Goal: Check status: Check status

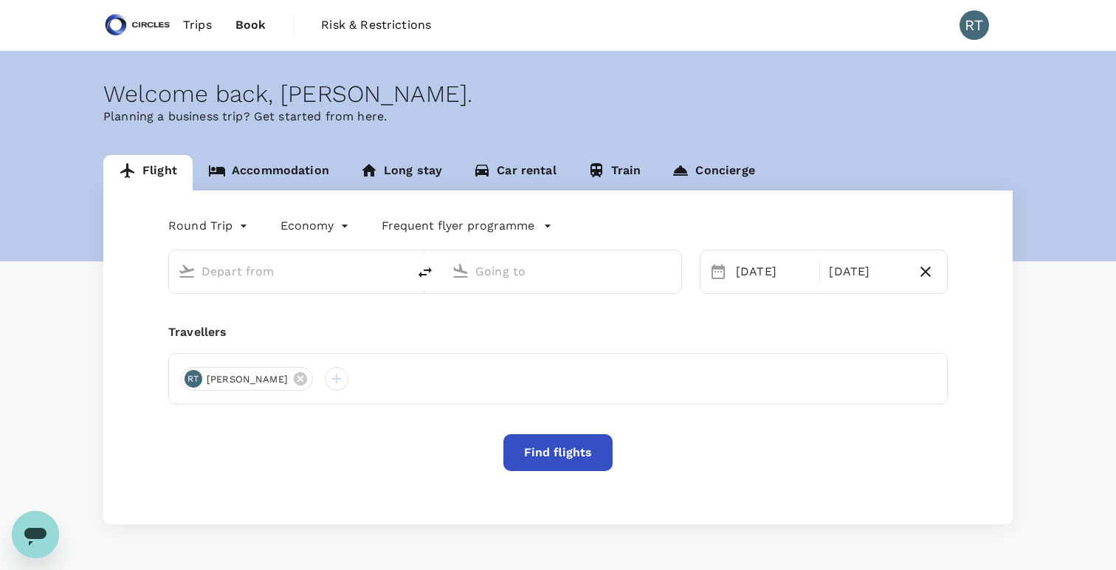
click at [207, 30] on span "Trips" at bounding box center [197, 25] width 29 height 18
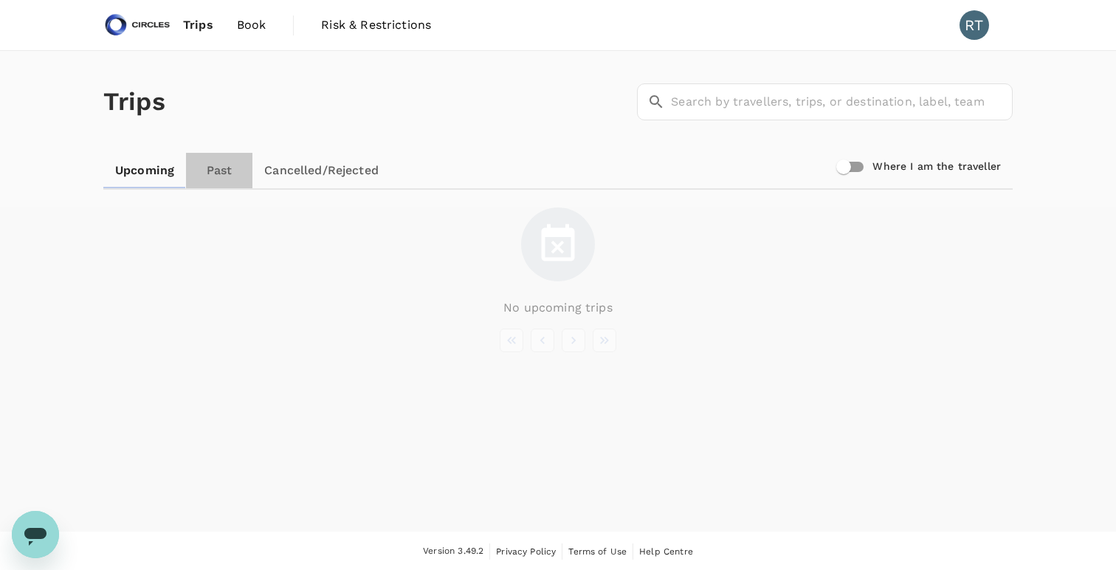
click at [242, 173] on link "Past" at bounding box center [219, 170] width 66 height 35
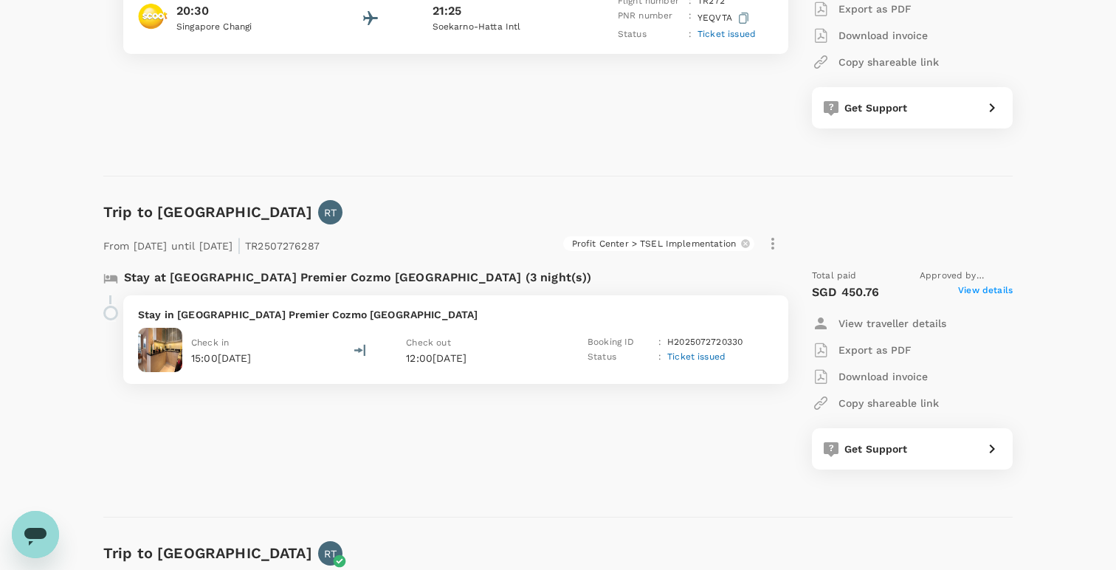
scroll to position [3157, 0]
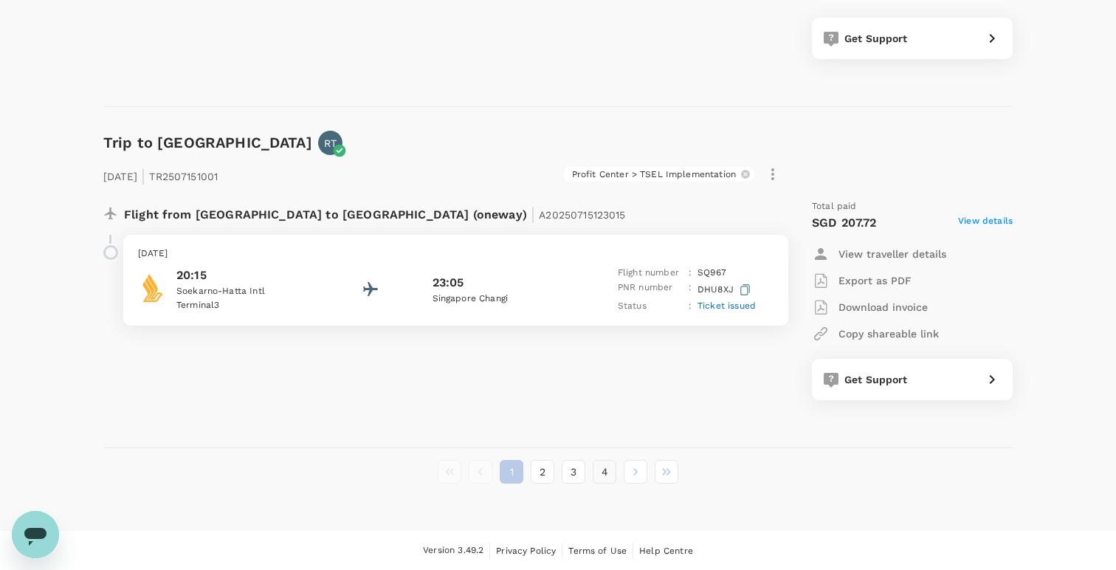
click at [605, 475] on button "4" at bounding box center [605, 472] width 24 height 24
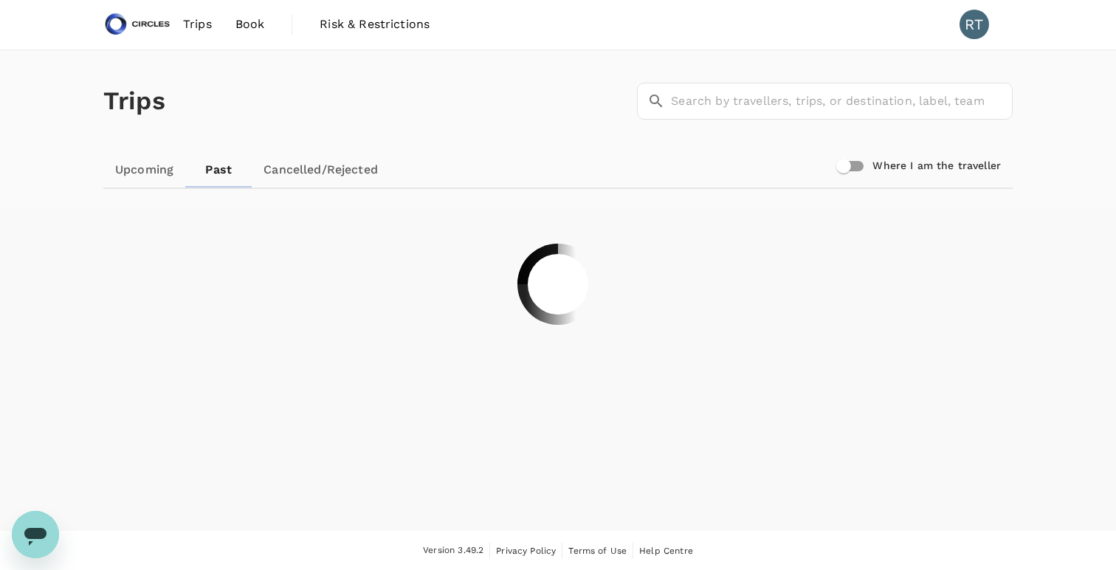
scroll to position [2816, 0]
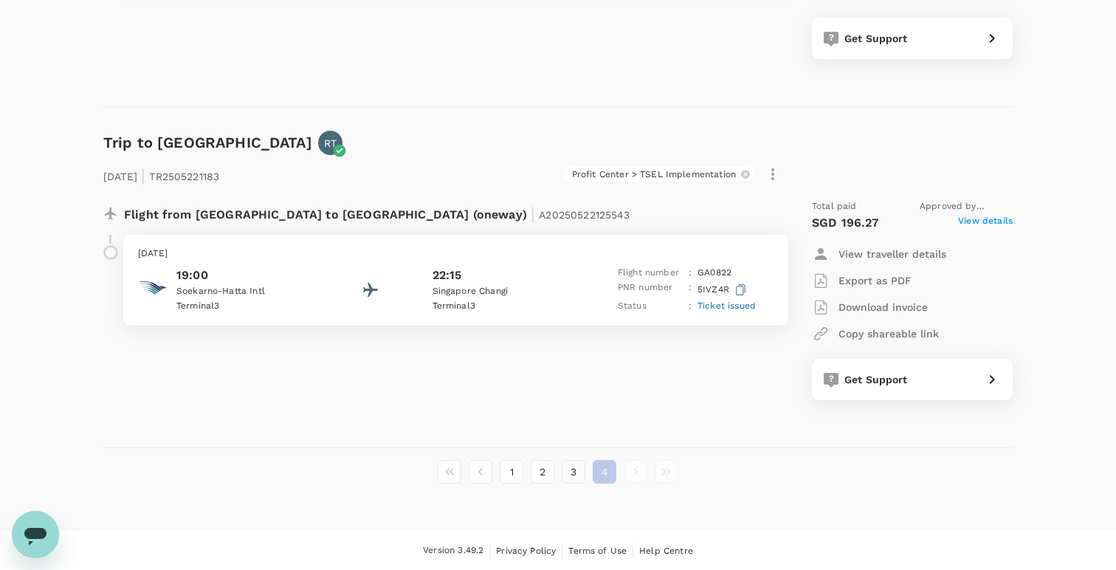
click at [571, 462] on button "3" at bounding box center [574, 472] width 24 height 24
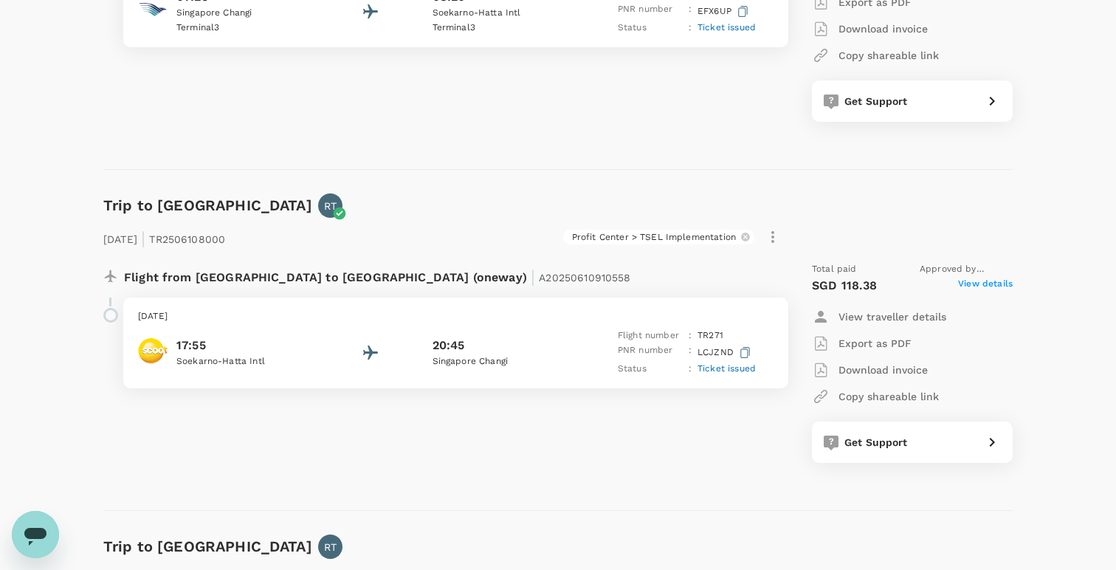
scroll to position [3185, 0]
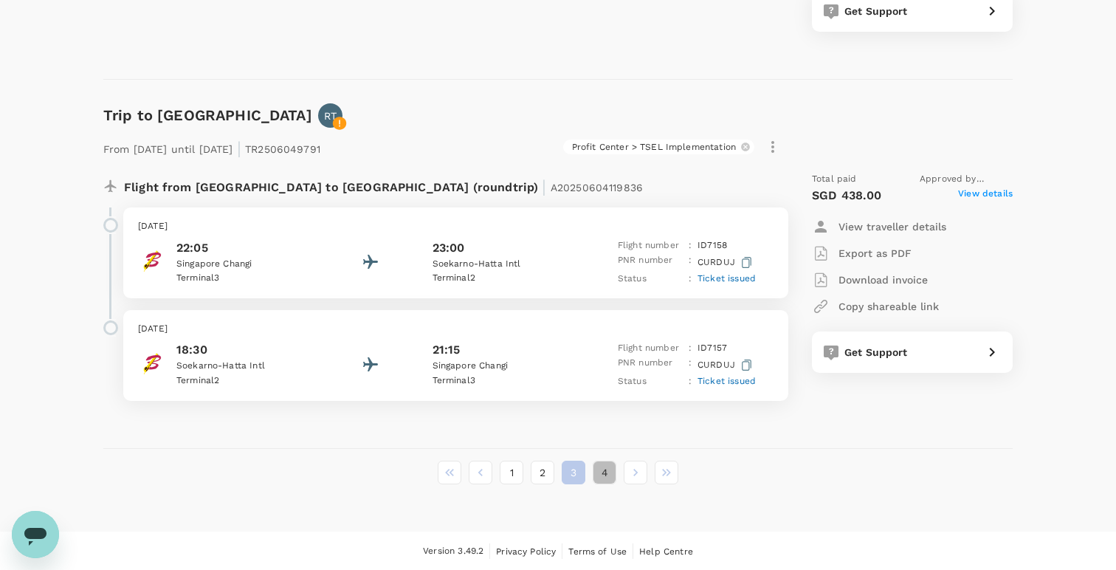
click at [601, 473] on button "4" at bounding box center [605, 473] width 24 height 24
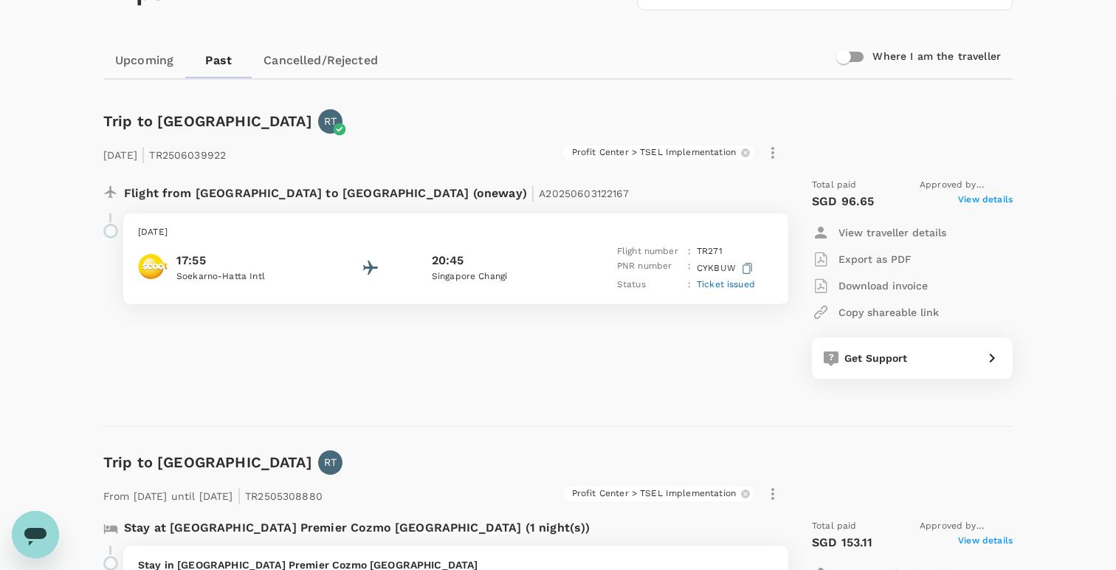
scroll to position [112, 0]
